Goal: Information Seeking & Learning: Learn about a topic

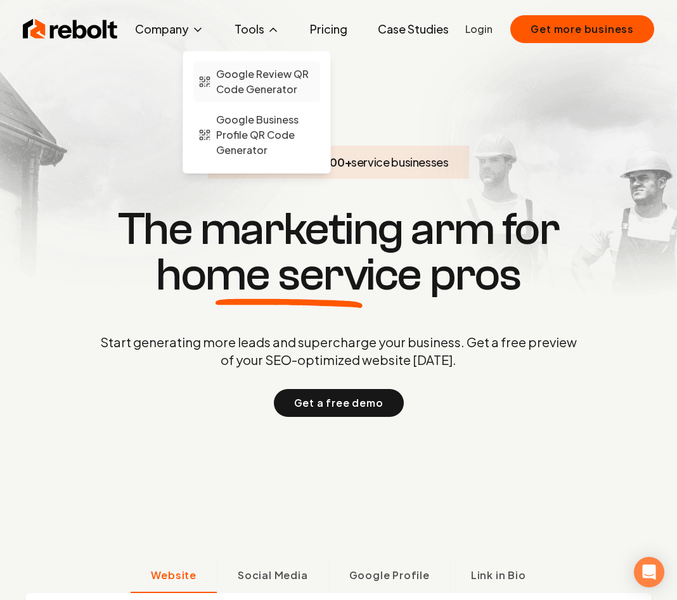
click at [252, 74] on span "Google Review QR Code Generator" at bounding box center [265, 82] width 99 height 30
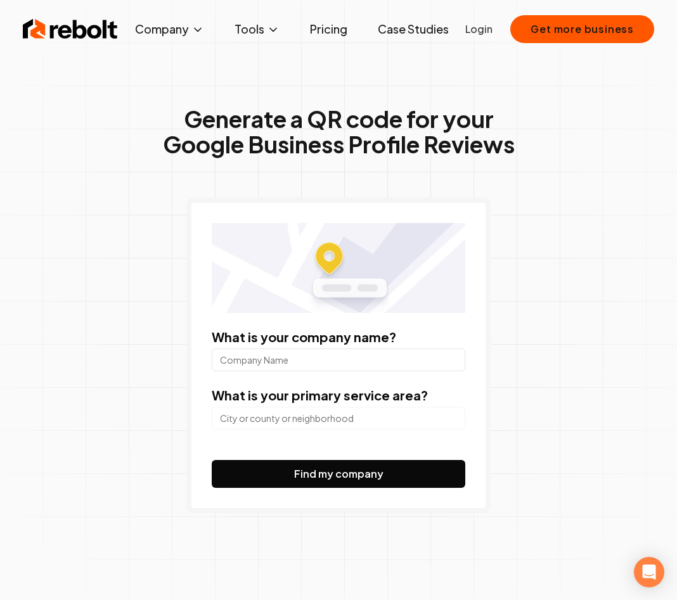
click at [275, 351] on input "What is your company name?" at bounding box center [339, 360] width 254 height 23
type input "sss"
click at [275, 418] on input "search" at bounding box center [339, 418] width 254 height 23
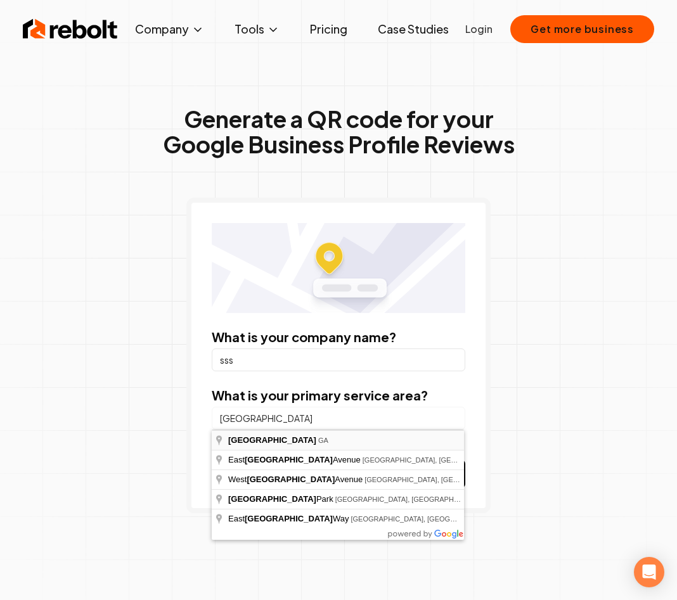
type input "[GEOGRAPHIC_DATA], [GEOGRAPHIC_DATA]"
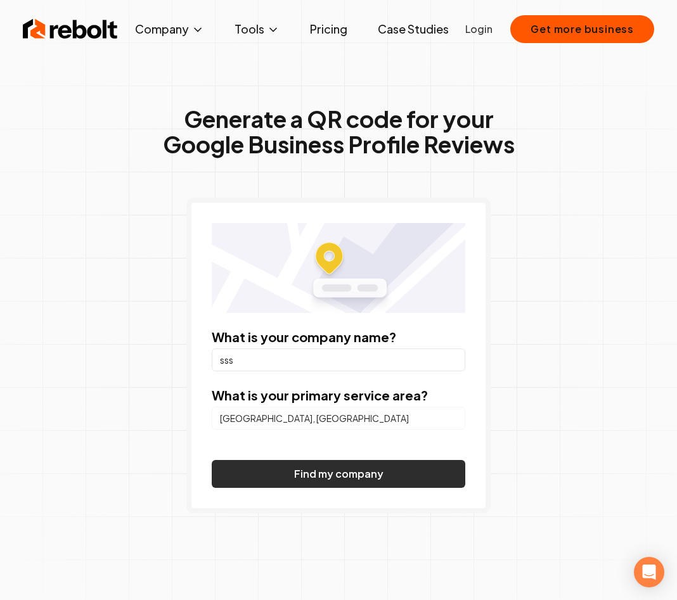
click at [291, 470] on button "Find my company" at bounding box center [339, 474] width 254 height 28
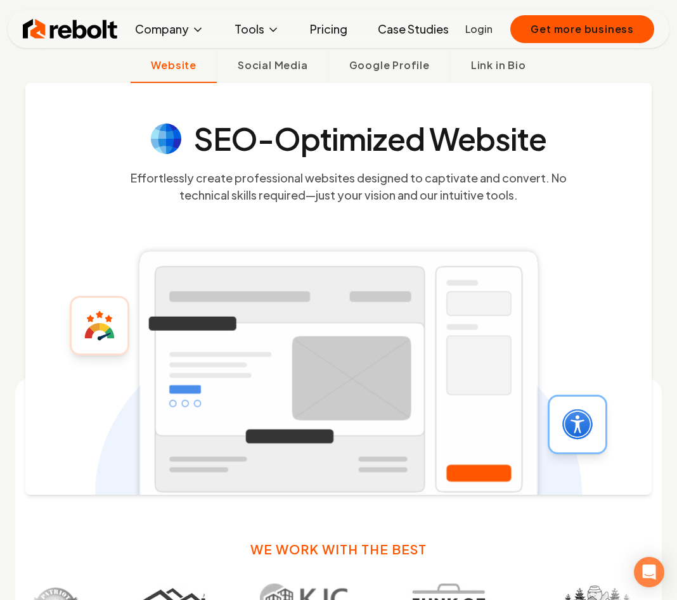
scroll to position [509, 0]
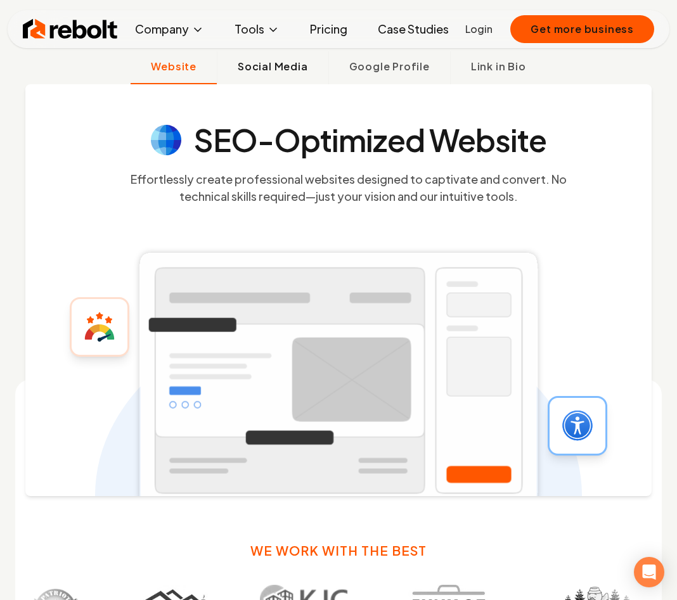
click at [290, 70] on span "Social Media" at bounding box center [273, 66] width 70 height 15
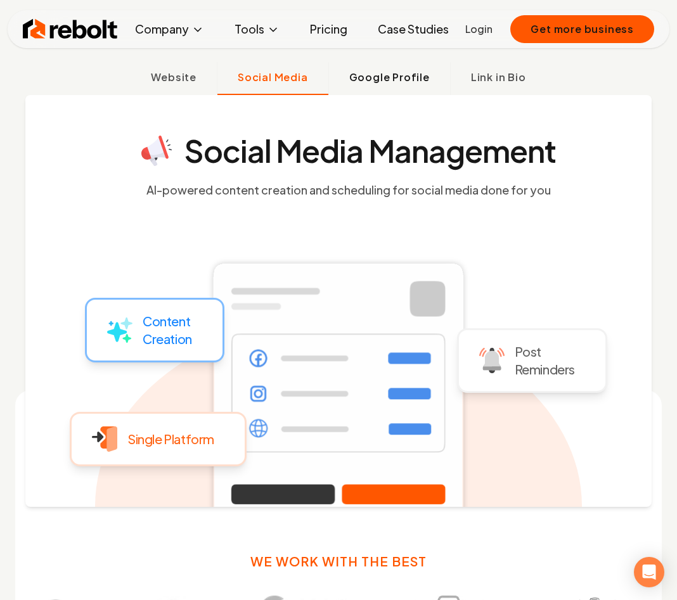
click at [397, 77] on span "Google Profile" at bounding box center [389, 77] width 81 height 15
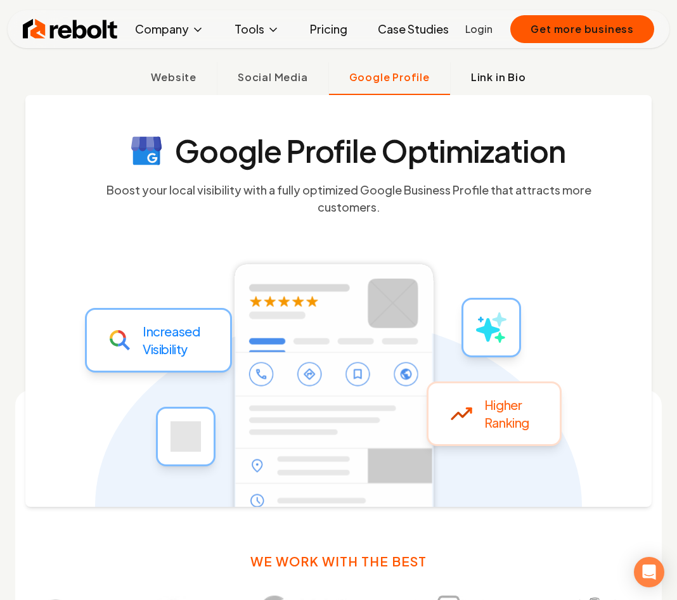
click at [495, 77] on span "Link in Bio" at bounding box center [498, 77] width 55 height 15
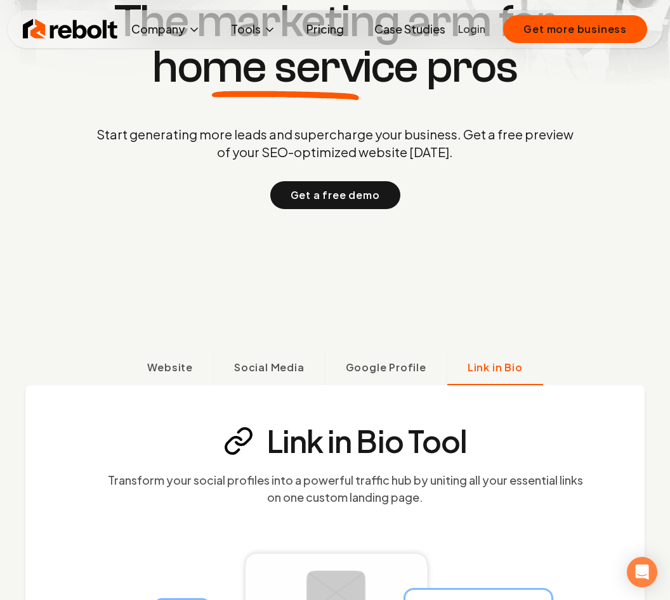
scroll to position [322, 0]
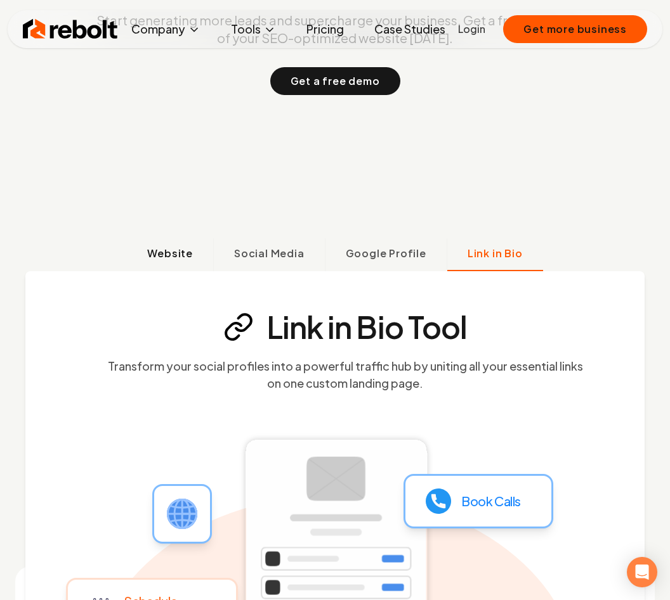
click at [179, 252] on span "Website" at bounding box center [170, 253] width 46 height 15
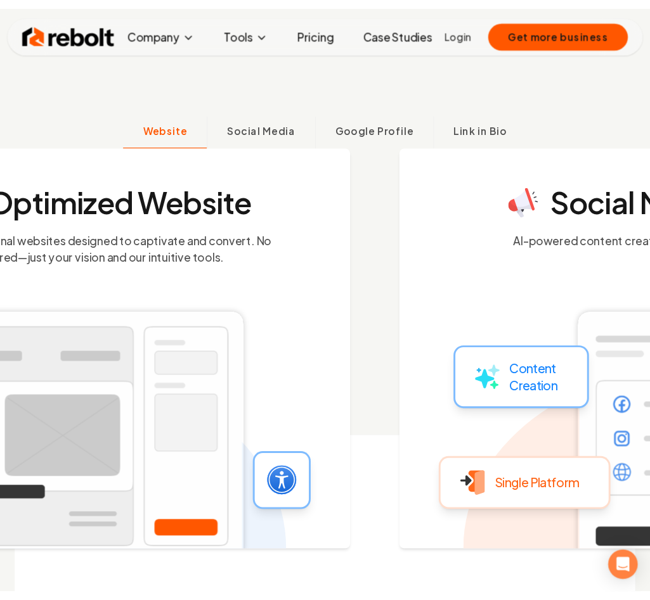
scroll to position [498, 0]
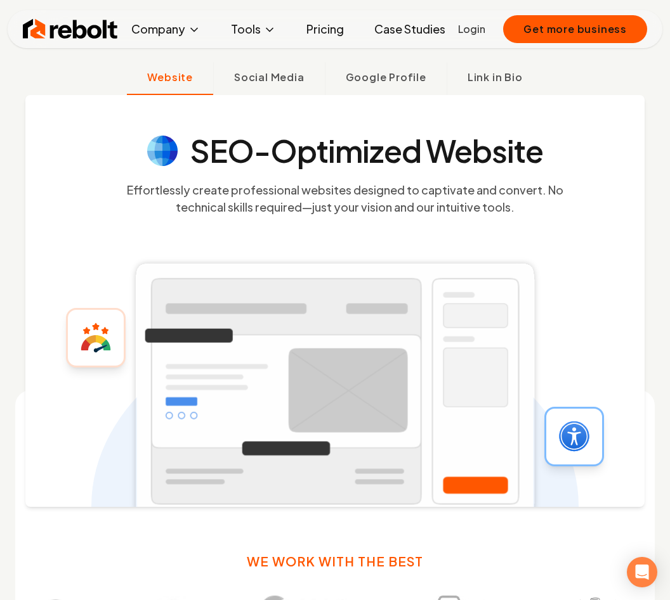
click at [34, 83] on div "Website Social Media Google Profile Link in Bio" at bounding box center [335, 78] width 670 height 33
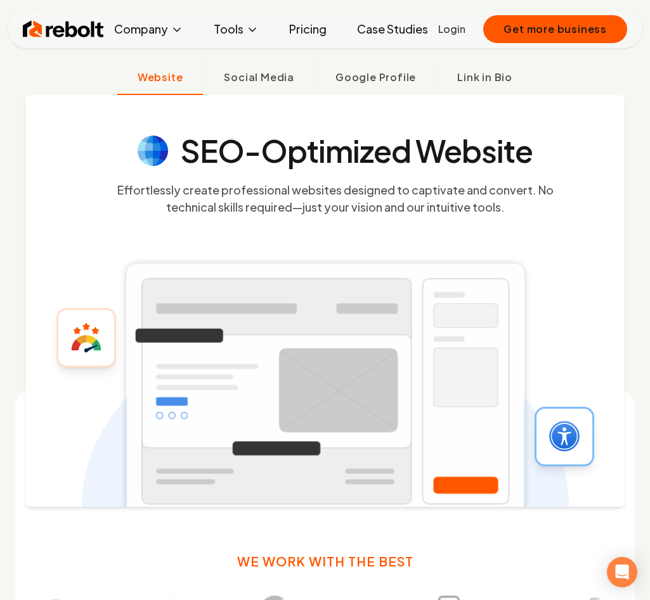
click at [393, 28] on link "Case Studies" at bounding box center [392, 28] width 91 height 25
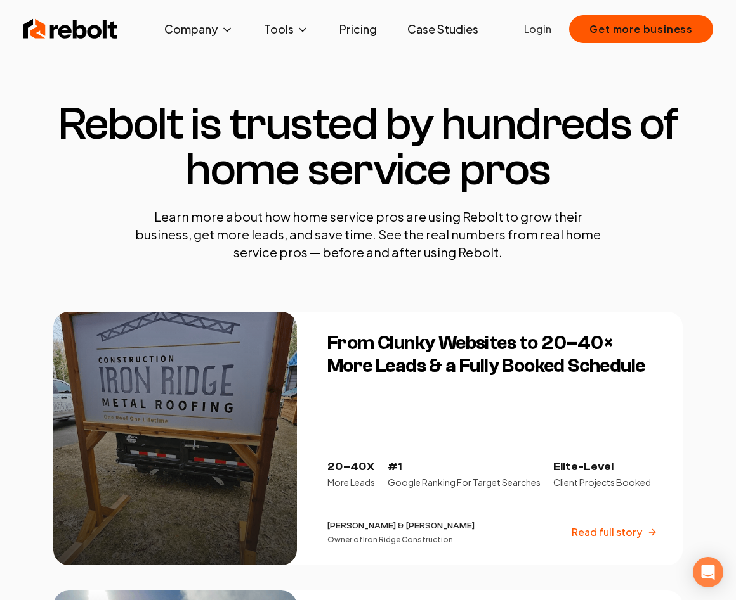
click at [79, 37] on img at bounding box center [70, 28] width 95 height 25
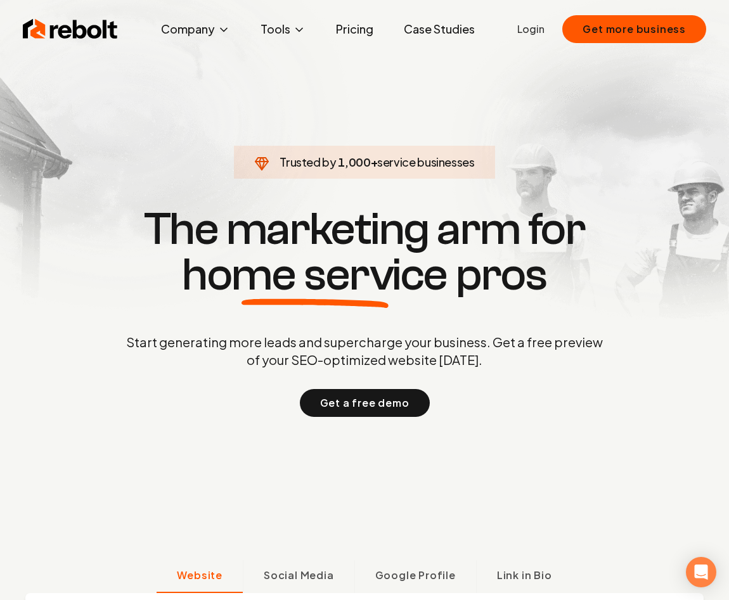
click at [87, 30] on img at bounding box center [70, 28] width 95 height 25
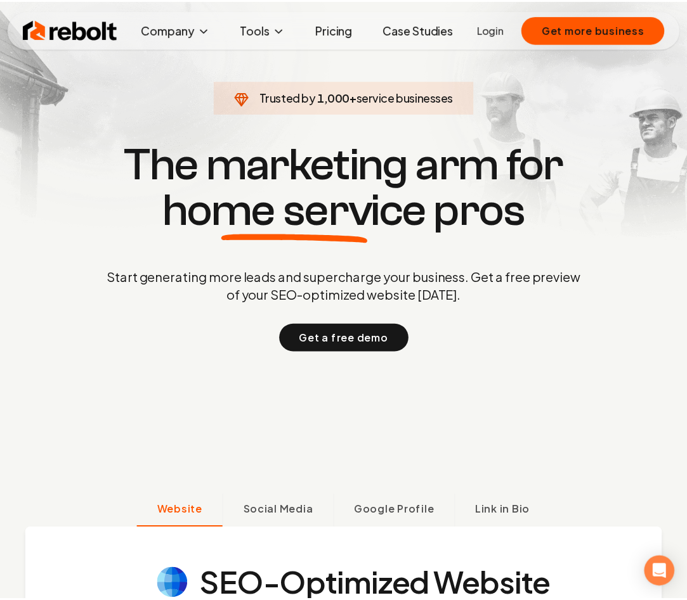
scroll to position [81, 0]
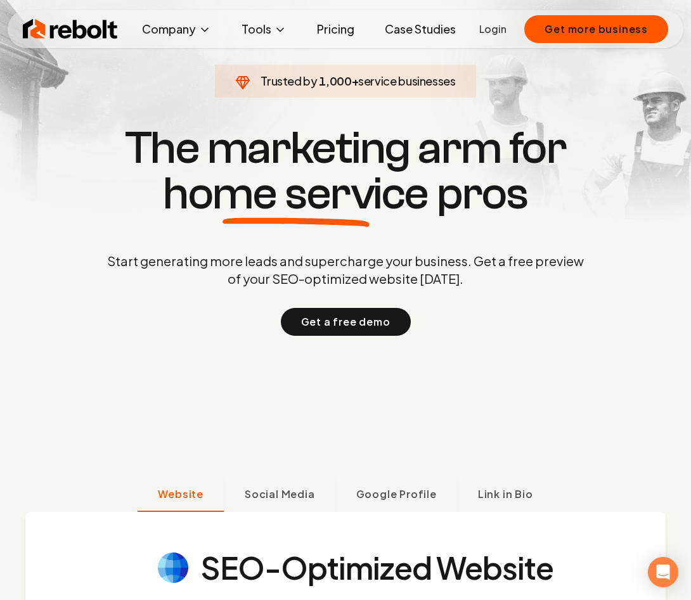
click at [143, 348] on section "Trusted by 1,000 + service businesses The marketing arm for home service pros S…" at bounding box center [345, 229] width 629 height 540
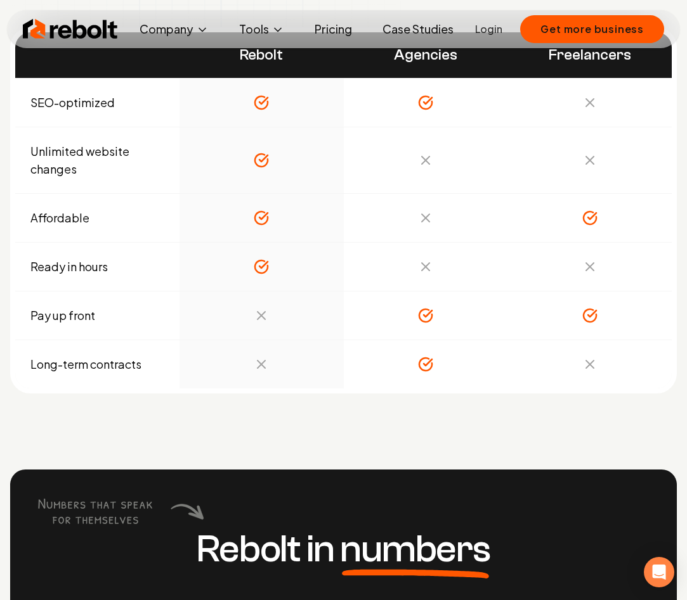
scroll to position [4314, 0]
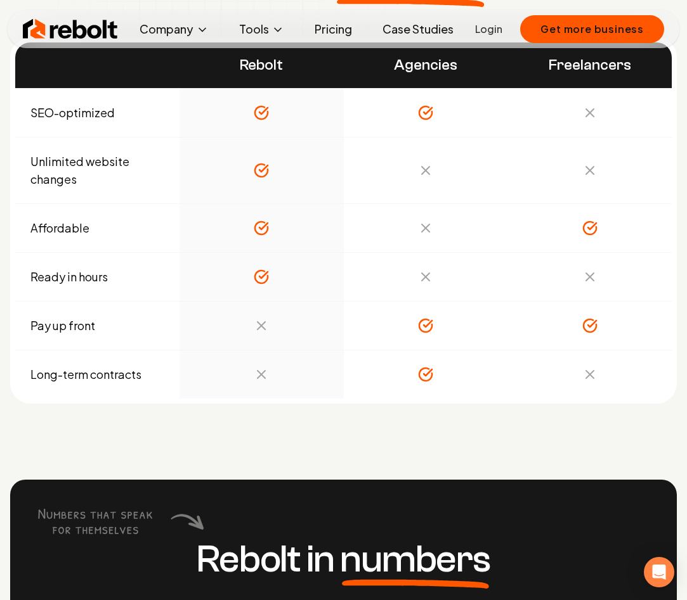
click at [341, 37] on link "Pricing" at bounding box center [333, 28] width 58 height 25
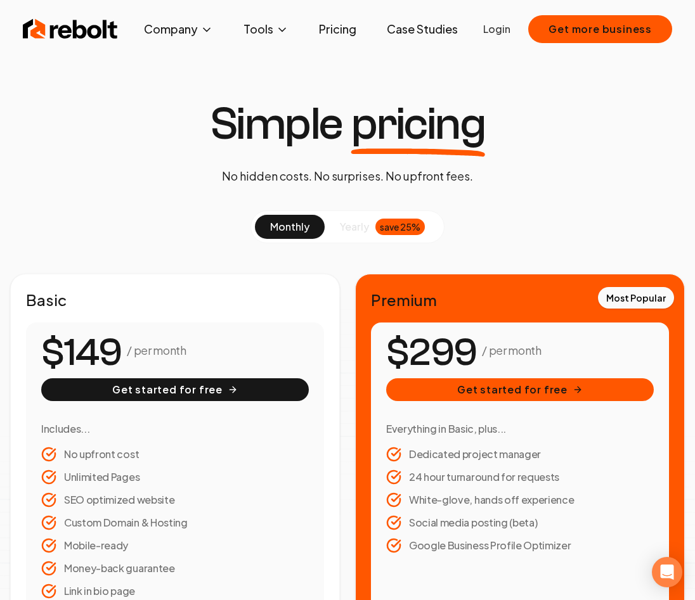
click at [156, 199] on div "Simple pricing No hidden costs. No surprises. No upfront fees. monthly yearly s…" at bounding box center [347, 498] width 695 height 794
